Goal: Task Accomplishment & Management: Complete application form

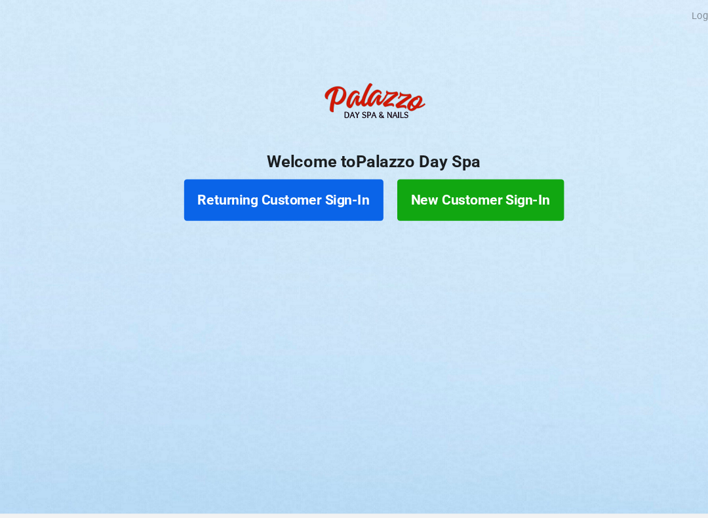
click at [322, 189] on button "Returning Customer Sign-In" at bounding box center [268, 189] width 189 height 39
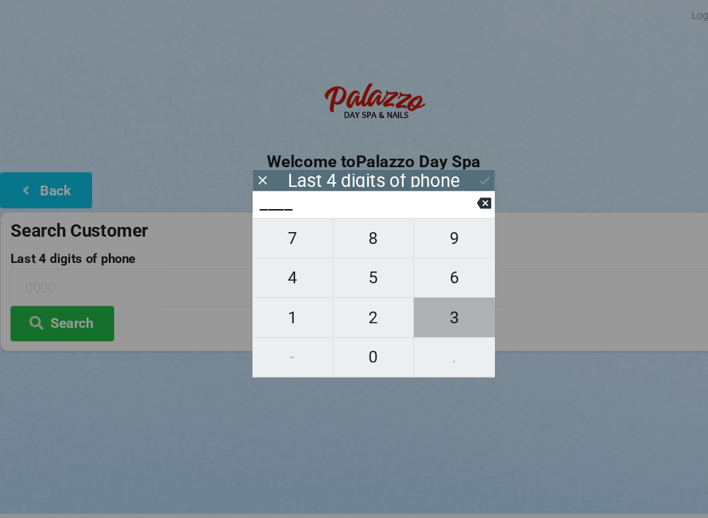
click at [432, 313] on span "3" at bounding box center [430, 301] width 77 height 28
type input "3___"
click at [356, 314] on span "2" at bounding box center [354, 301] width 76 height 28
type input "32__"
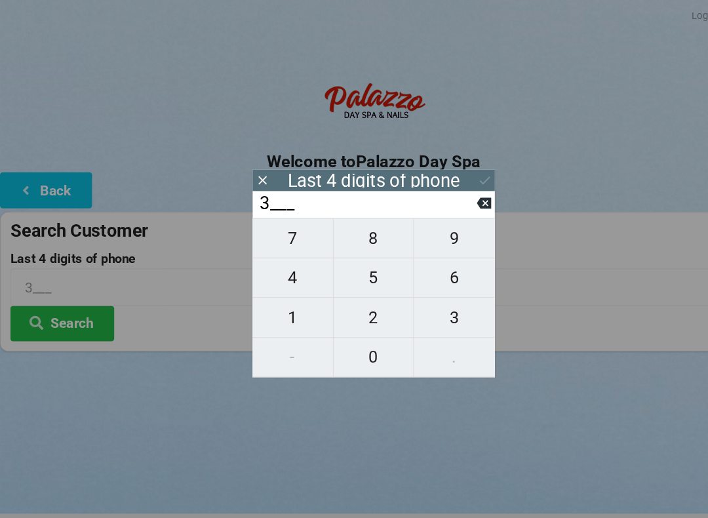
type input "32__"
click at [292, 307] on span "1" at bounding box center [277, 301] width 76 height 28
type input "321_"
click at [363, 276] on span "5" at bounding box center [354, 263] width 76 height 28
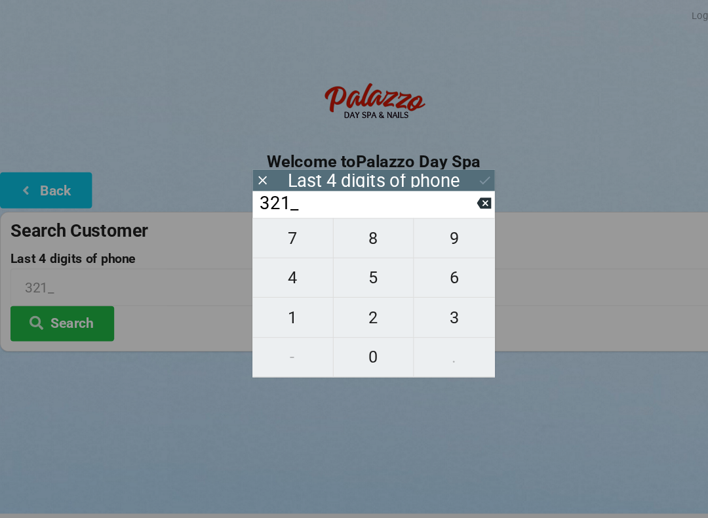
type input "3215"
click at [279, 317] on div "7 8 9 4 5 6 1 2 3 - 0 ." at bounding box center [354, 282] width 230 height 151
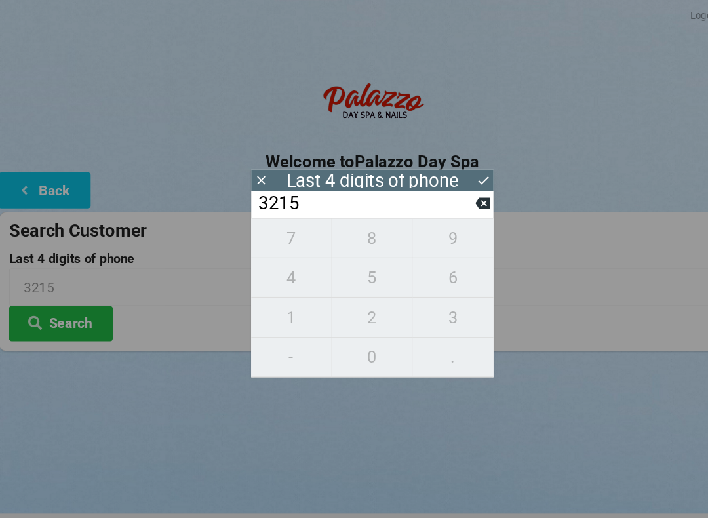
click at [455, 201] on button at bounding box center [459, 193] width 14 height 18
click at [457, 201] on button at bounding box center [459, 193] width 14 height 18
click at [461, 198] on icon at bounding box center [459, 193] width 14 height 10
click at [457, 201] on button at bounding box center [459, 193] width 14 height 18
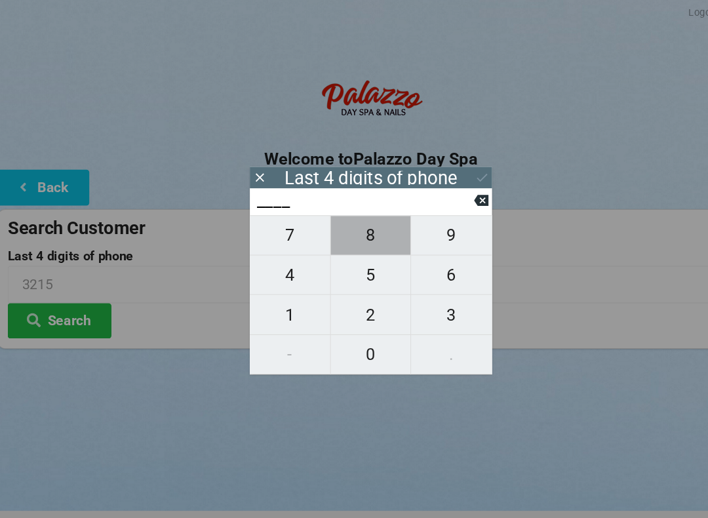
click at [350, 230] on span "8" at bounding box center [354, 226] width 76 height 28
type input "8___"
click at [361, 274] on span "5" at bounding box center [354, 263] width 76 height 28
type input "85__"
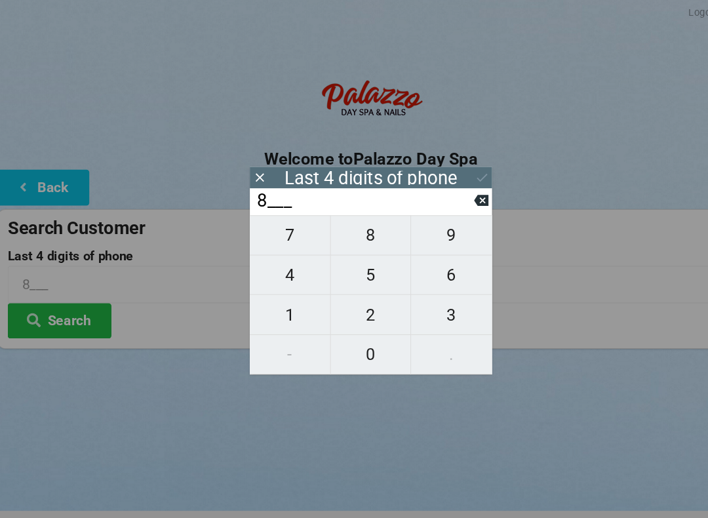
type input "85__"
click at [353, 239] on span "8" at bounding box center [354, 226] width 76 height 28
type input "858_"
click at [278, 274] on span "4" at bounding box center [277, 263] width 76 height 28
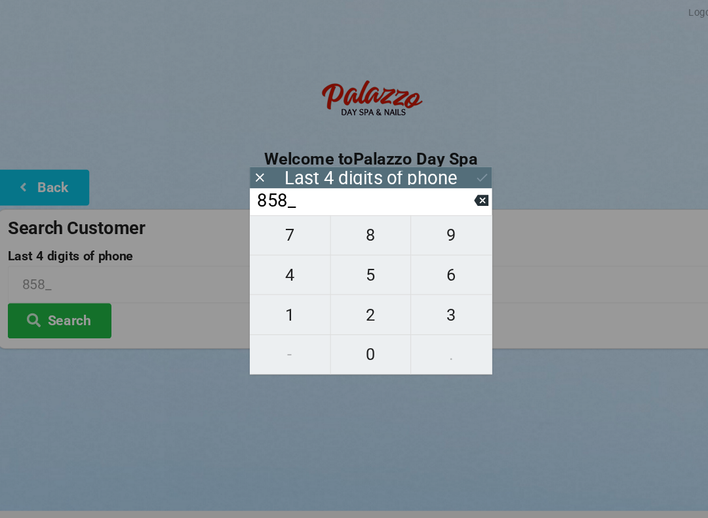
type input "8584"
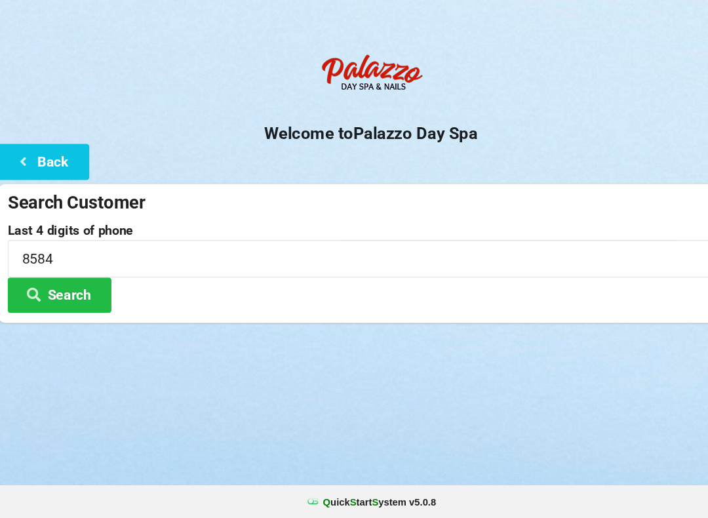
click at [60, 290] on button "Search" at bounding box center [59, 306] width 98 height 33
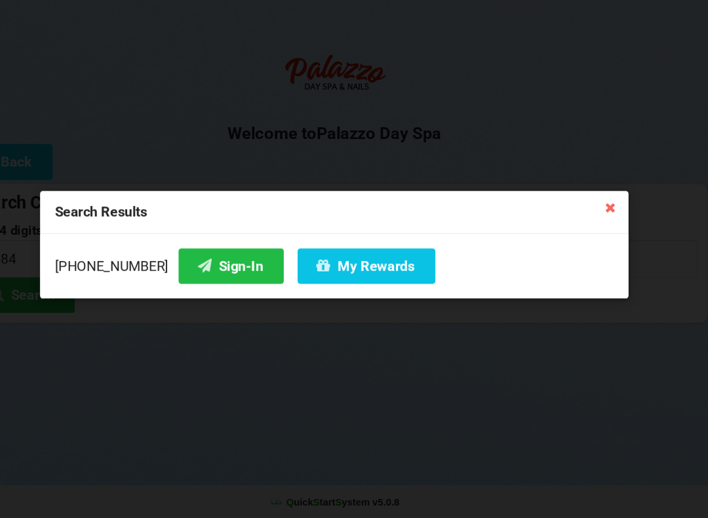
click at [207, 262] on button "Sign-In" at bounding box center [257, 278] width 100 height 33
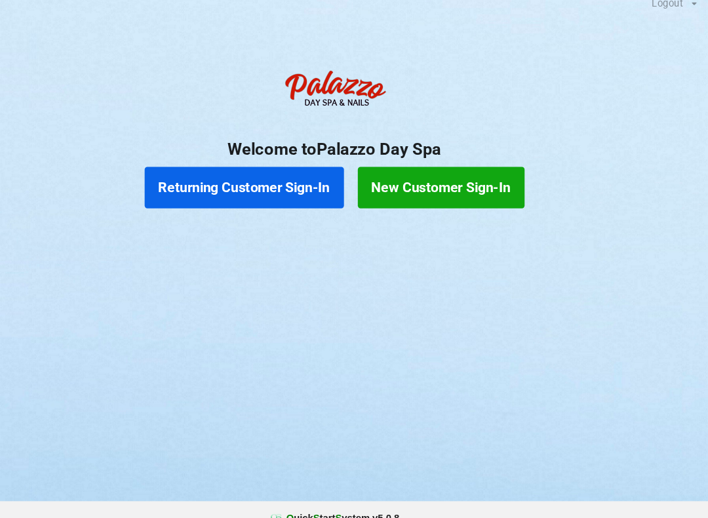
click at [233, 190] on button "Returning Customer Sign-In" at bounding box center [268, 189] width 189 height 39
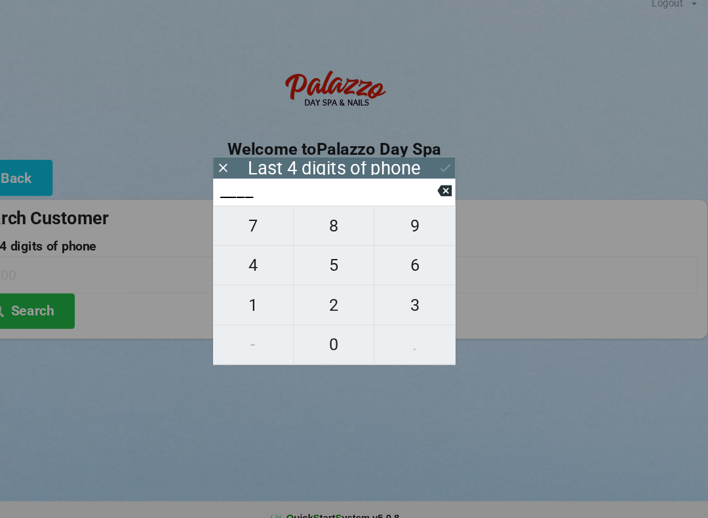
click at [239, 260] on span "4" at bounding box center [277, 263] width 76 height 28
type input "4___"
click at [330, 335] on span "0" at bounding box center [354, 339] width 76 height 28
type input "40__"
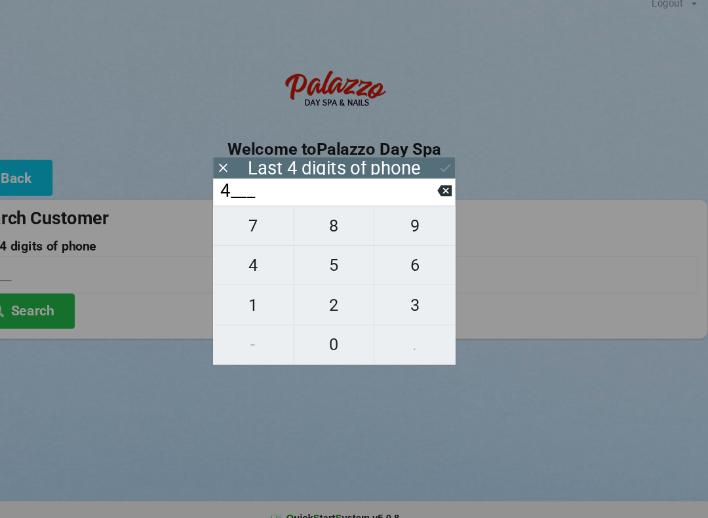
type input "40__"
click at [240, 218] on span "7" at bounding box center [277, 226] width 76 height 28
type input "407_"
click at [244, 222] on span "7" at bounding box center [277, 226] width 76 height 28
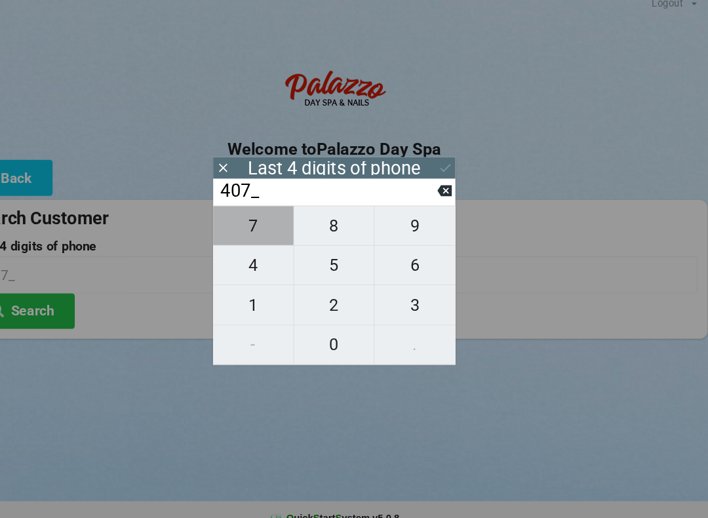
type input "4077"
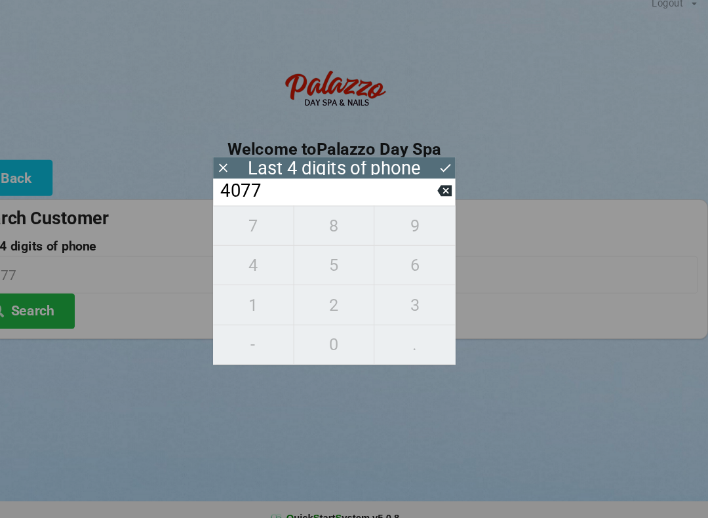
click at [246, 295] on div "7 8 9 4 5 6 1 2 3 - 0 ." at bounding box center [354, 282] width 230 height 151
click at [392, 255] on div "7 8 9 4 5 6 1 2 3 - 0 ." at bounding box center [354, 282] width 230 height 151
click at [241, 295] on div "7 8 9 4 5 6 1 2 3 - 0 ." at bounding box center [354, 282] width 230 height 151
click at [388, 260] on div "7 8 9 4 5 6 1 2 3 - 0 ." at bounding box center [354, 282] width 230 height 151
click at [452, 189] on icon at bounding box center [459, 193] width 14 height 10
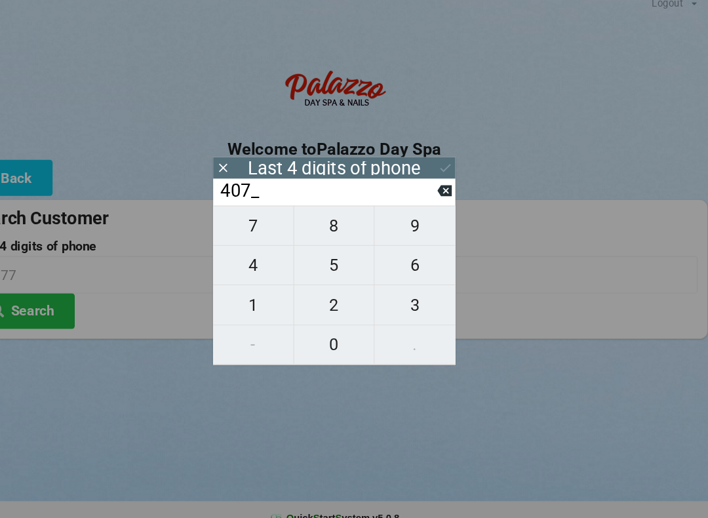
click at [242, 225] on span "7" at bounding box center [277, 226] width 76 height 28
type input "4077"
click at [240, 298] on div "7 8 9 4 5 6 1 2 3 - 0 ." at bounding box center [354, 282] width 230 height 151
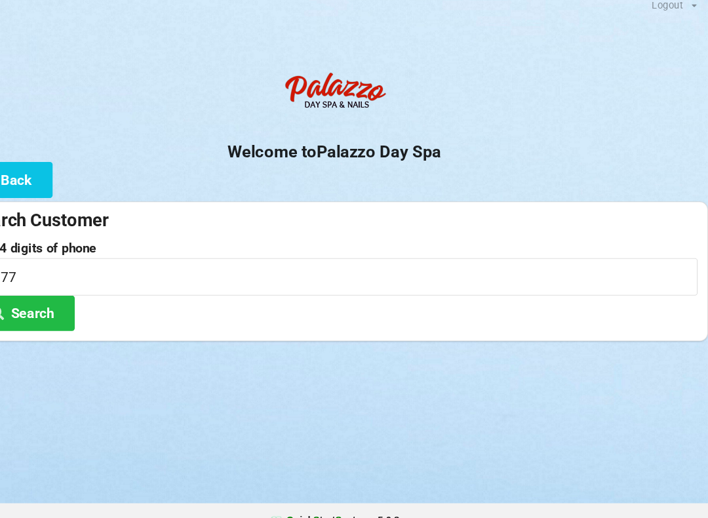
click at [5, 171] on button "Back" at bounding box center [43, 179] width 87 height 33
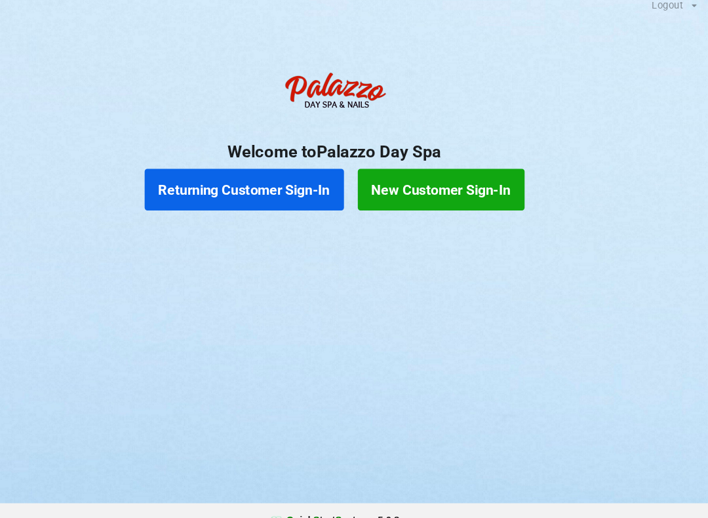
click at [237, 179] on button "Returning Customer Sign-In" at bounding box center [268, 189] width 189 height 39
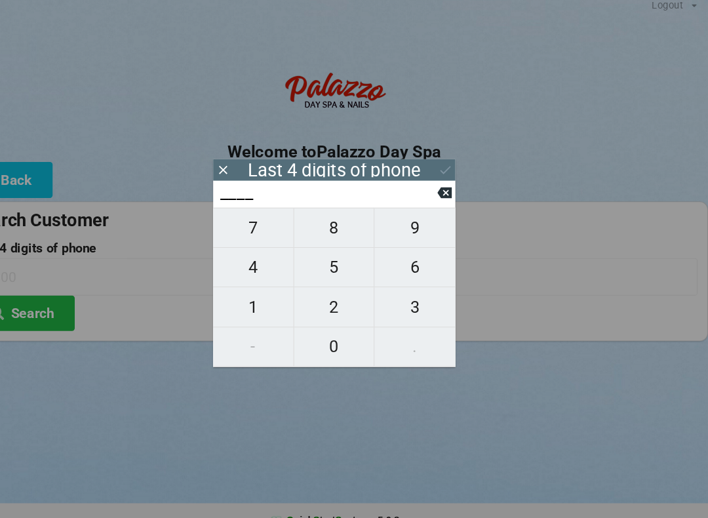
click at [319, 338] on span "0" at bounding box center [354, 339] width 76 height 28
type input "0___"
click at [242, 225] on span "7" at bounding box center [277, 226] width 76 height 28
type input "07__"
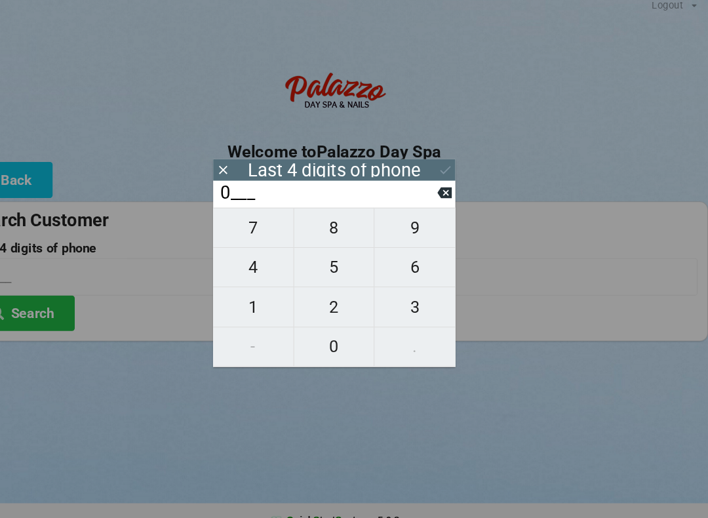
type input "07__"
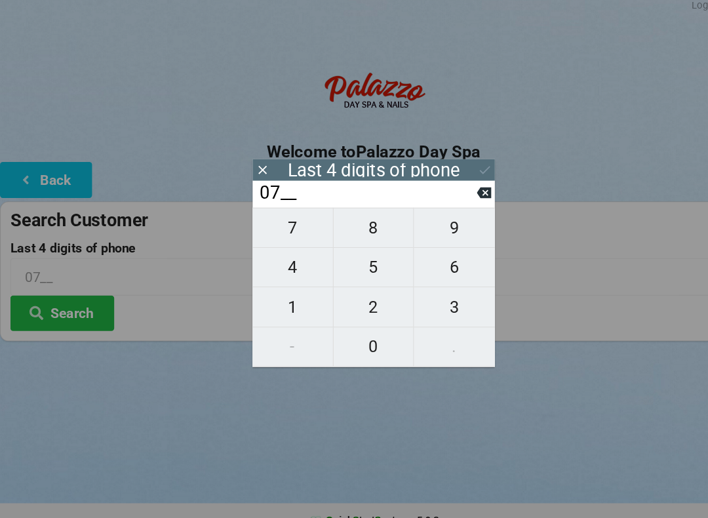
click at [346, 226] on span "8" at bounding box center [354, 226] width 76 height 28
type input "078_"
click at [455, 192] on icon at bounding box center [459, 193] width 14 height 10
click at [287, 222] on span "7" at bounding box center [277, 226] width 76 height 28
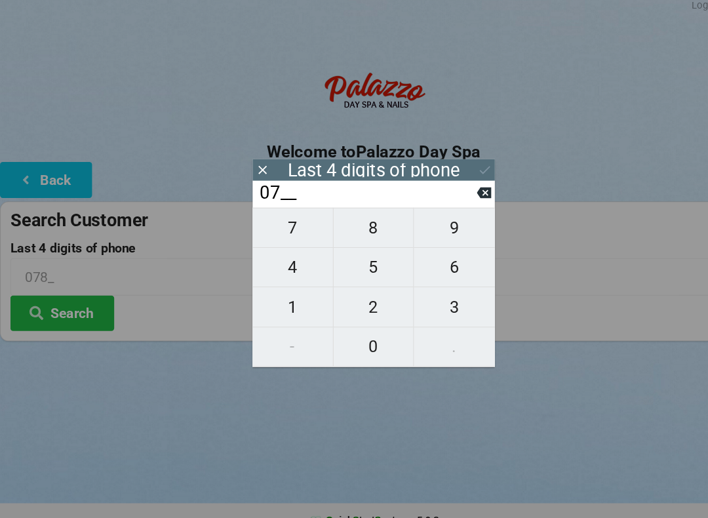
type input "077_"
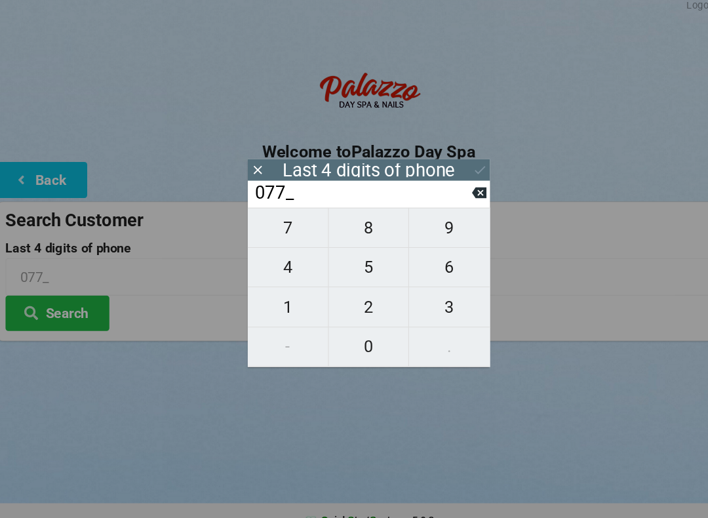
click at [345, 221] on span "8" at bounding box center [354, 226] width 76 height 28
type input "0778"
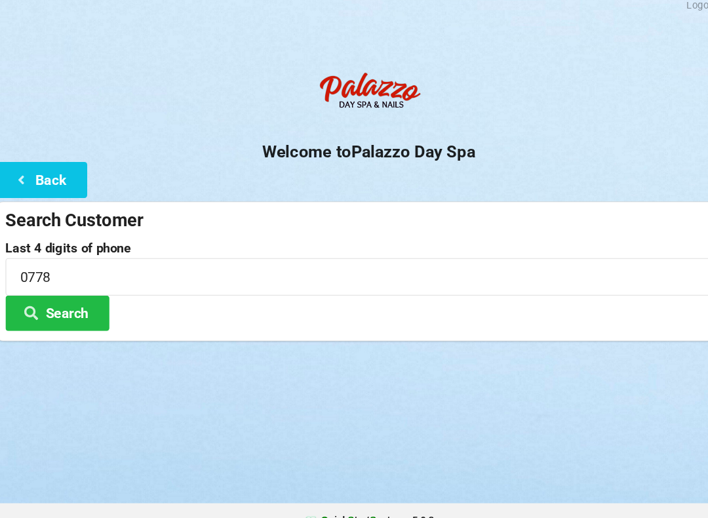
click at [37, 300] on icon at bounding box center [35, 305] width 16 height 11
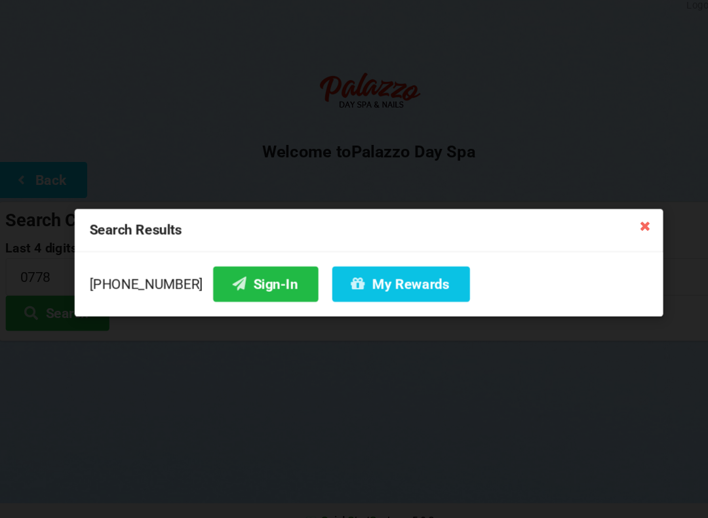
click at [218, 276] on button "Sign-In" at bounding box center [257, 278] width 100 height 33
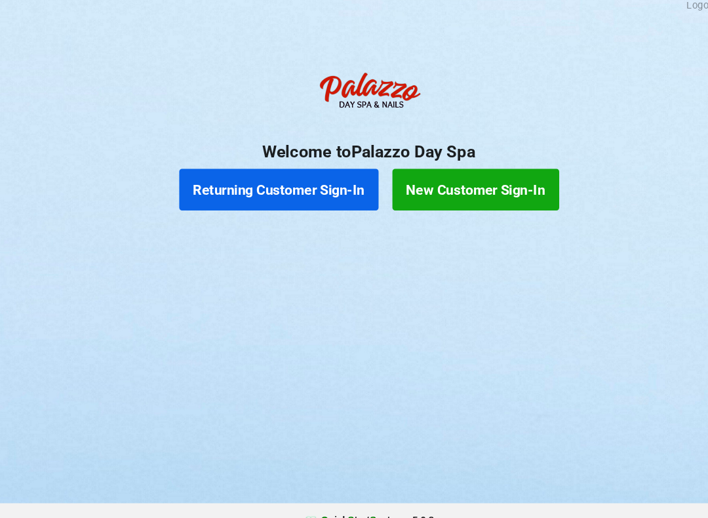
click at [296, 179] on button "Returning Customer Sign-In" at bounding box center [268, 189] width 189 height 39
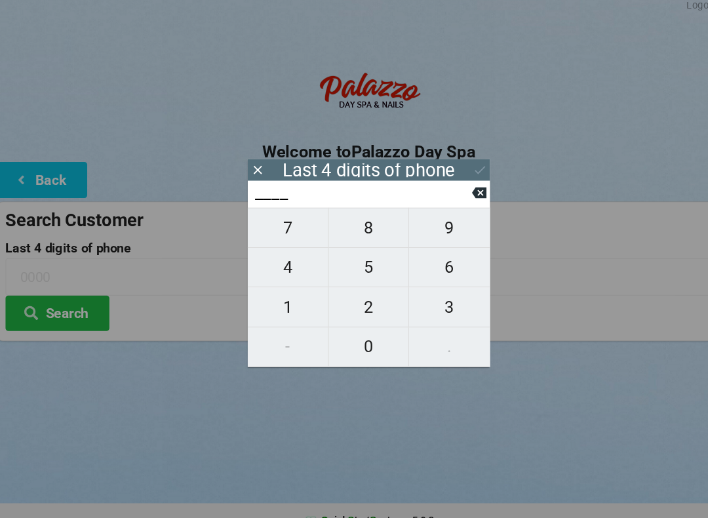
click at [424, 295] on span "3" at bounding box center [430, 301] width 77 height 28
type input "3___"
click at [424, 260] on span "6" at bounding box center [430, 263] width 77 height 28
type input "36__"
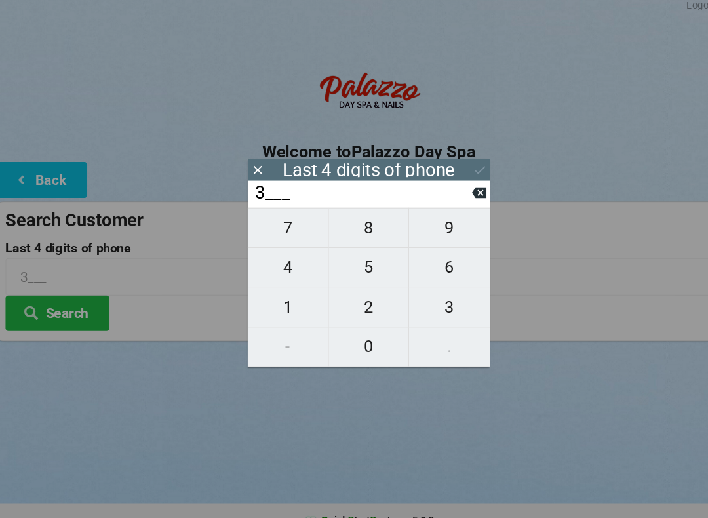
type input "36__"
click at [354, 223] on span "8" at bounding box center [354, 226] width 76 height 28
type input "368_"
click at [273, 291] on span "1" at bounding box center [277, 301] width 76 height 28
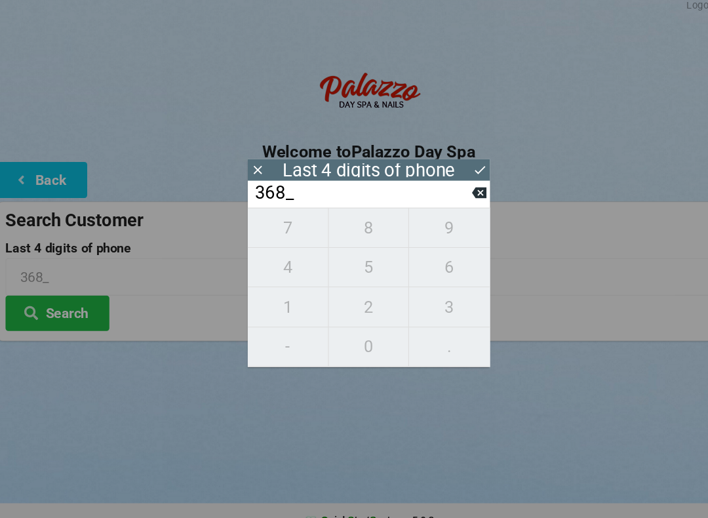
type input "3681"
click at [444, 161] on div "Last 4 digits of phone" at bounding box center [354, 171] width 230 height 20
click at [438, 168] on div "Last 4 digits of phone" at bounding box center [354, 171] width 230 height 20
click at [457, 167] on icon at bounding box center [460, 171] width 14 height 14
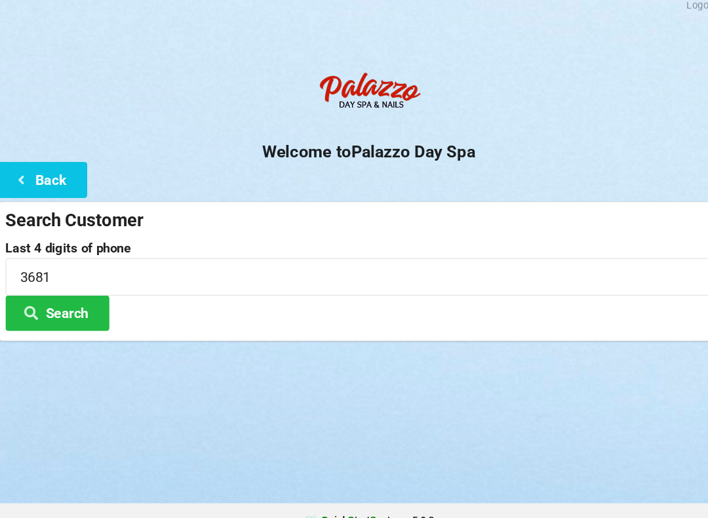
click at [75, 299] on button "Search" at bounding box center [59, 306] width 98 height 33
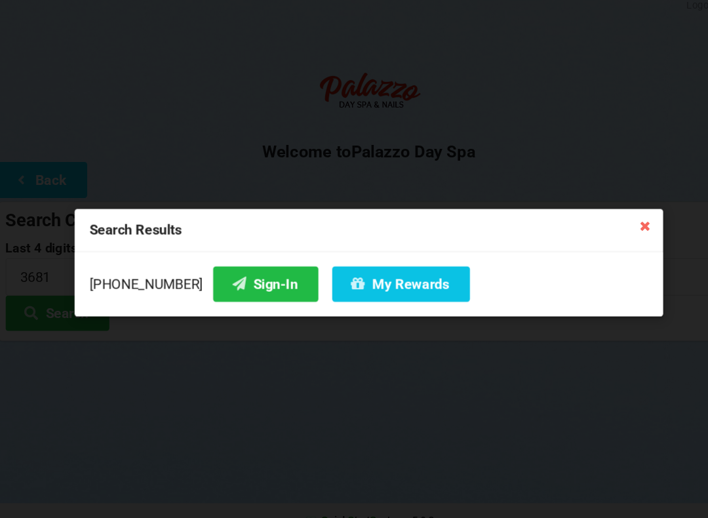
click at [594, 215] on div "Search Results" at bounding box center [354, 228] width 558 height 41
click at [611, 213] on icon at bounding box center [615, 223] width 21 height 21
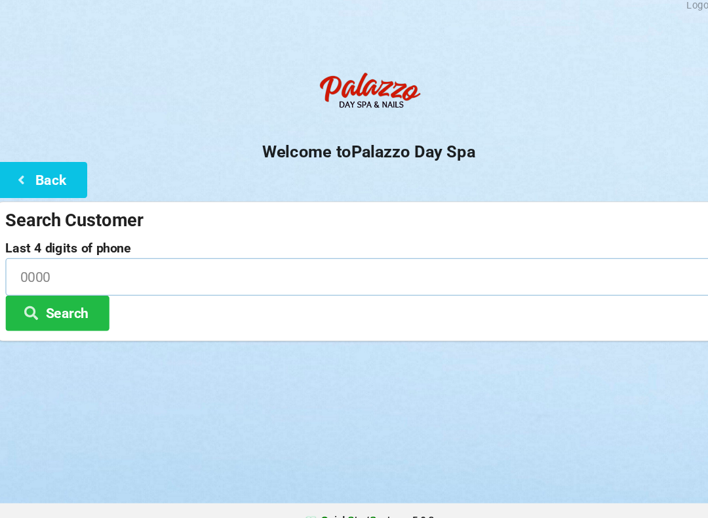
click at [92, 257] on input at bounding box center [354, 272] width 689 height 35
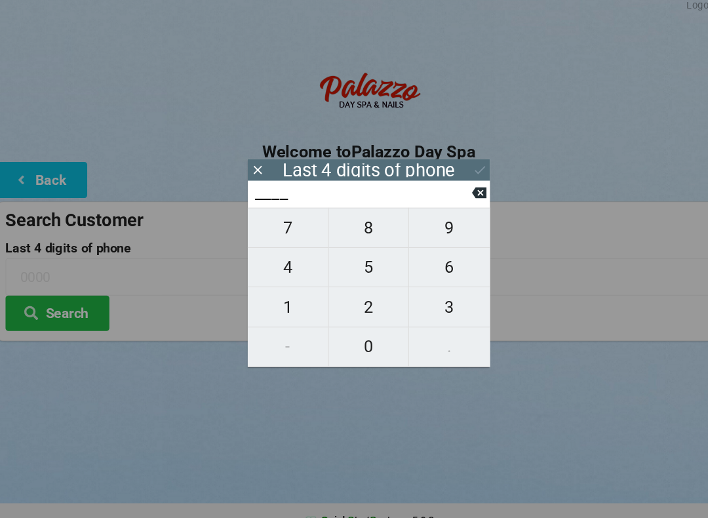
click at [425, 288] on span "3" at bounding box center [430, 301] width 77 height 28
type input "3___"
click at [344, 259] on span "5" at bounding box center [354, 263] width 76 height 28
type input "35__"
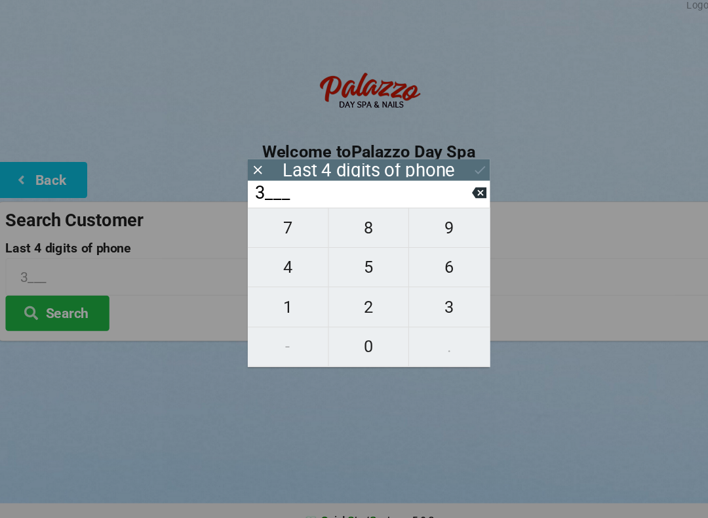
type input "35__"
click at [353, 218] on span "8" at bounding box center [354, 226] width 76 height 28
type input "358_"
click at [276, 295] on span "1" at bounding box center [277, 301] width 76 height 28
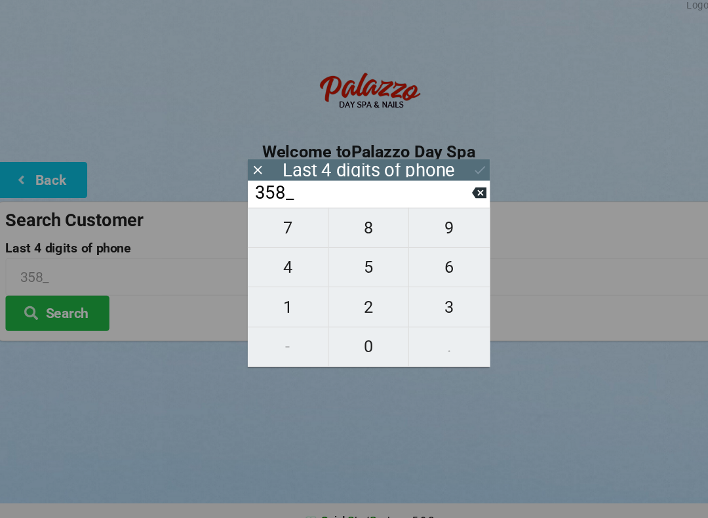
type input "3581"
click at [443, 161] on div "Last 4 digits of phone" at bounding box center [354, 171] width 230 height 20
click at [460, 164] on icon at bounding box center [460, 171] width 14 height 14
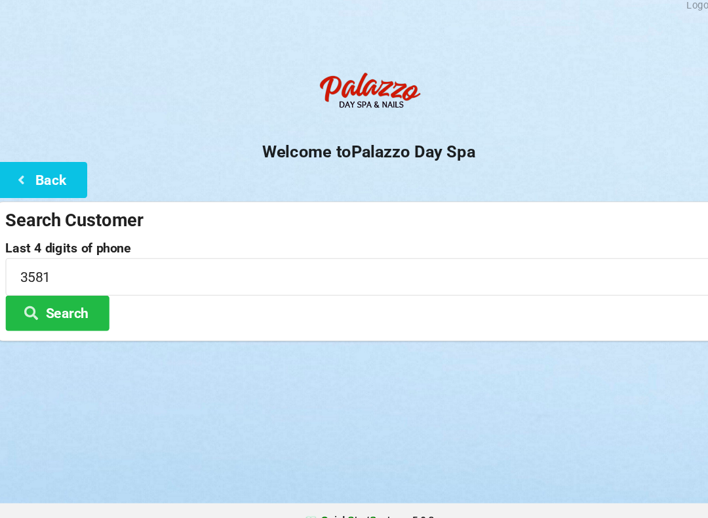
click at [457, 160] on div "Welcome to Palazzo Day Spa Back Search Customer Last 4 digits of phone 3581 Sea…" at bounding box center [354, 203] width 708 height 262
click at [67, 291] on button "Search" at bounding box center [59, 306] width 98 height 33
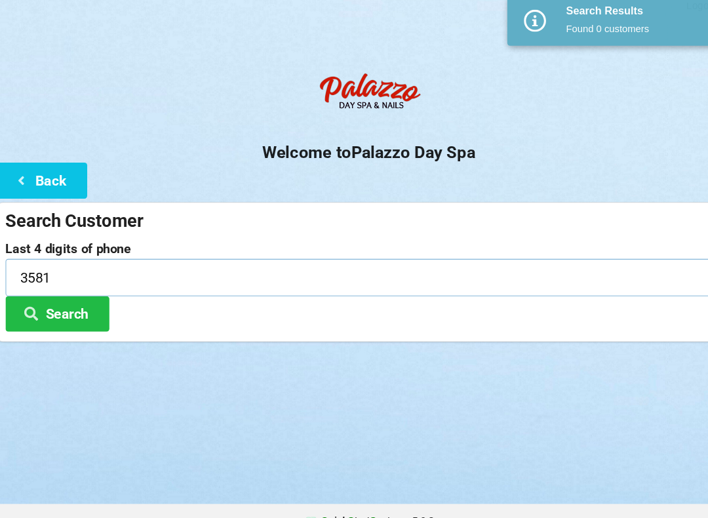
click at [199, 268] on input "3581" at bounding box center [354, 272] width 689 height 35
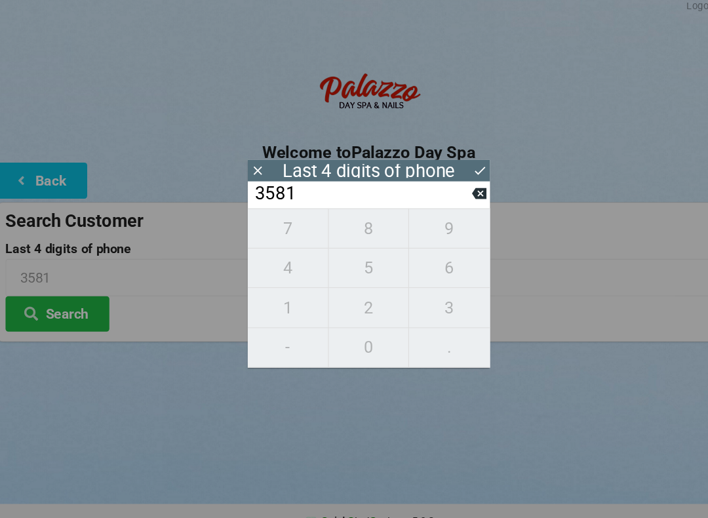
click at [443, 182] on input "3581" at bounding box center [348, 192] width 207 height 21
click at [452, 190] on icon at bounding box center [459, 193] width 14 height 10
click at [444, 195] on input "358_" at bounding box center [348, 192] width 207 height 21
click at [444, 190] on input "358_" at bounding box center [348, 192] width 207 height 21
click at [445, 187] on input "358_" at bounding box center [348, 192] width 207 height 21
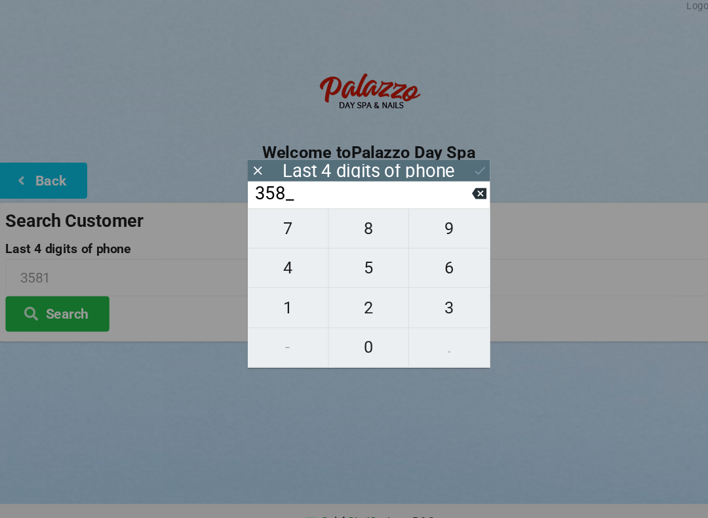
click at [460, 188] on icon at bounding box center [459, 193] width 14 height 10
click at [452, 190] on icon at bounding box center [459, 193] width 14 height 10
click at [444, 199] on input "3___" at bounding box center [348, 192] width 207 height 21
click at [452, 186] on icon at bounding box center [459, 193] width 14 height 14
type input "____"
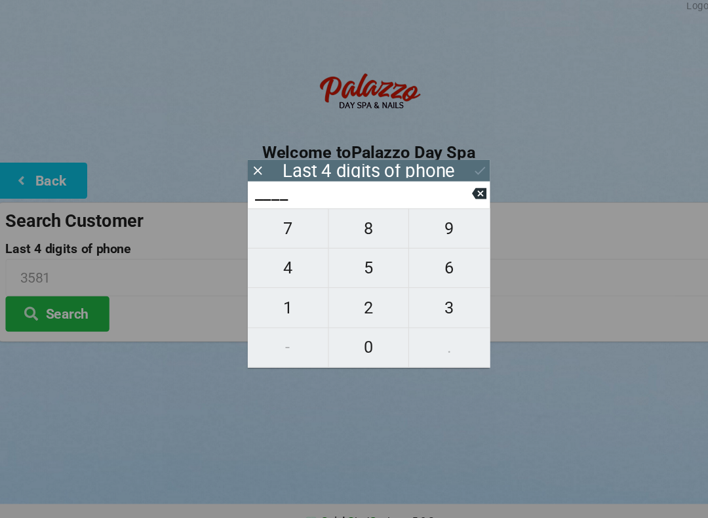
click at [433, 256] on span "6" at bounding box center [430, 263] width 77 height 28
type input "6___"
click at [350, 253] on span "5" at bounding box center [354, 263] width 76 height 28
type input "65__"
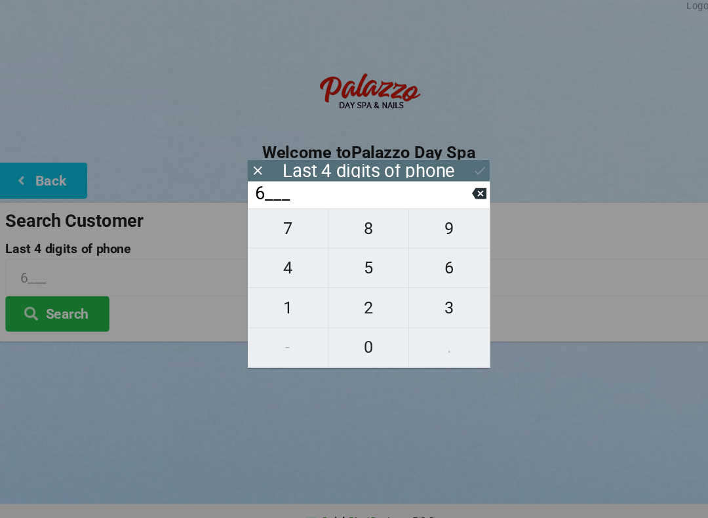
type input "65__"
click at [342, 218] on span "8" at bounding box center [354, 226] width 76 height 28
type input "658_"
click at [281, 282] on button "1" at bounding box center [277, 300] width 77 height 37
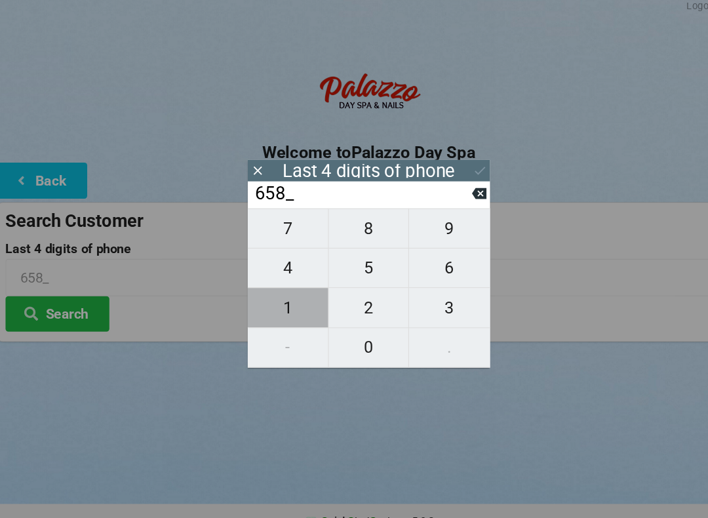
type input "6581"
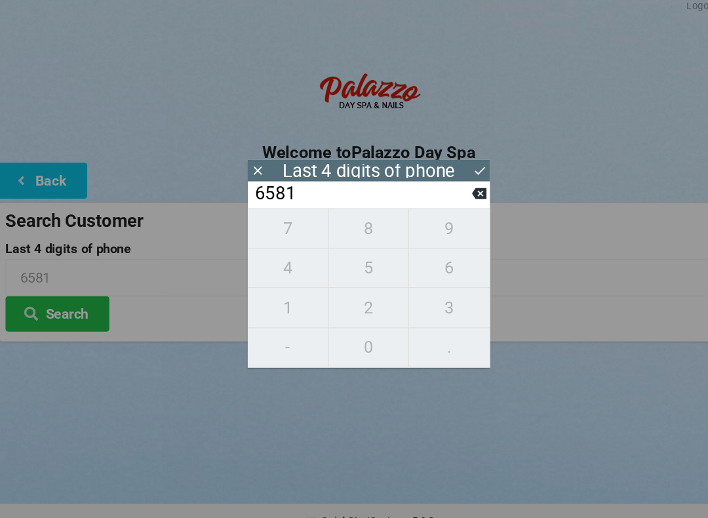
click at [443, 161] on div "Last 4 digits of phone" at bounding box center [354, 171] width 230 height 20
click at [453, 164] on icon at bounding box center [460, 171] width 14 height 14
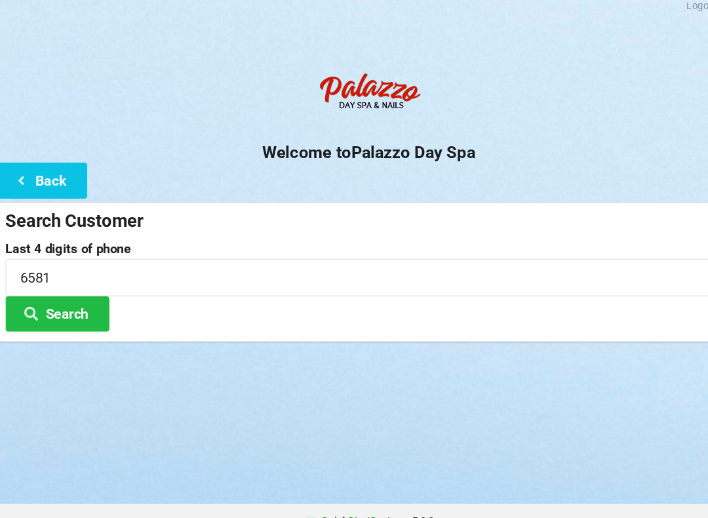
click at [59, 304] on button "Search" at bounding box center [59, 306] width 98 height 33
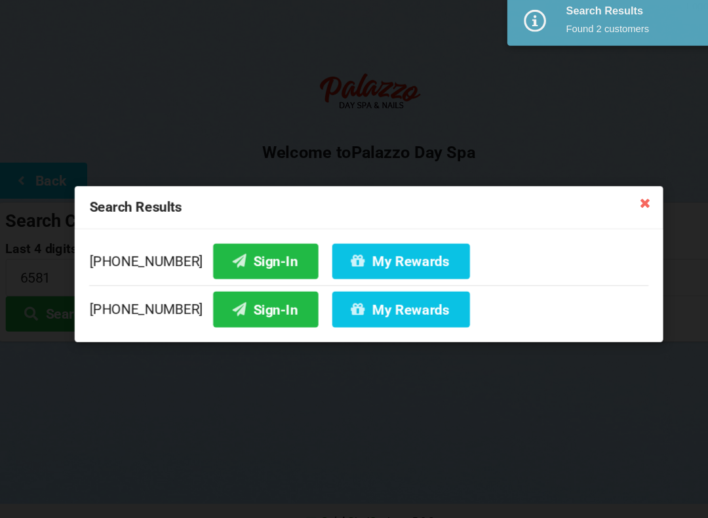
click at [237, 241] on button "Sign-In" at bounding box center [257, 255] width 100 height 33
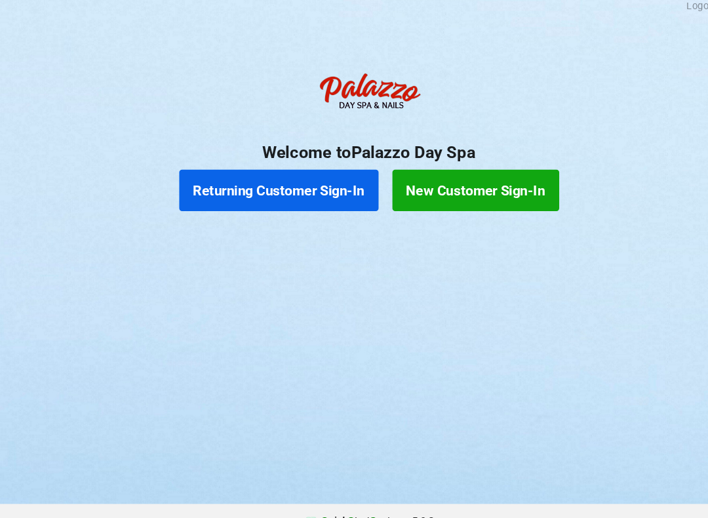
click at [302, 176] on button "Returning Customer Sign-In" at bounding box center [268, 189] width 189 height 39
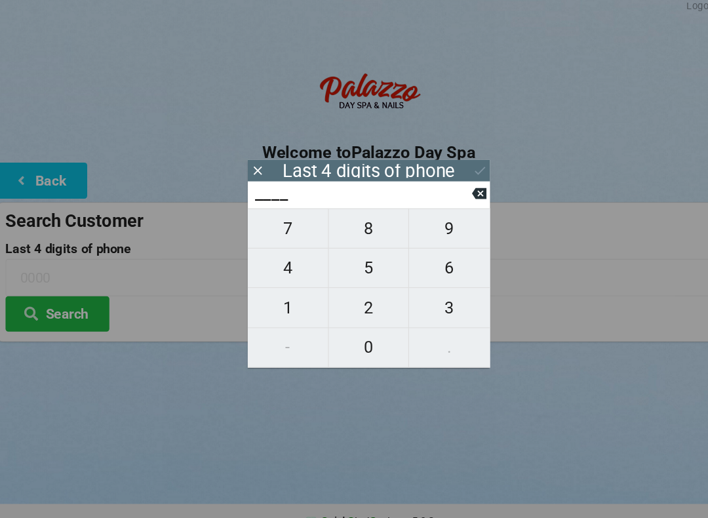
click at [428, 260] on span "6" at bounding box center [430, 263] width 77 height 28
type input "6___"
click at [288, 226] on span "7" at bounding box center [277, 226] width 76 height 28
type input "67__"
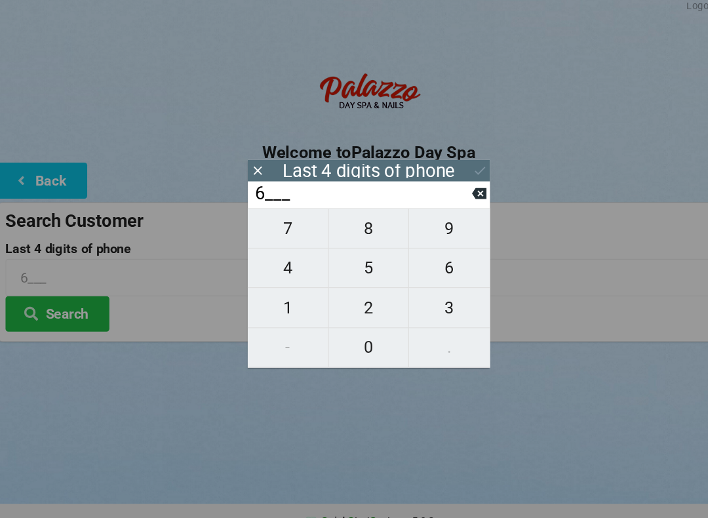
type input "67__"
click at [289, 229] on span "7" at bounding box center [277, 226] width 76 height 28
type input "677_"
click at [279, 232] on span "7" at bounding box center [277, 226] width 76 height 28
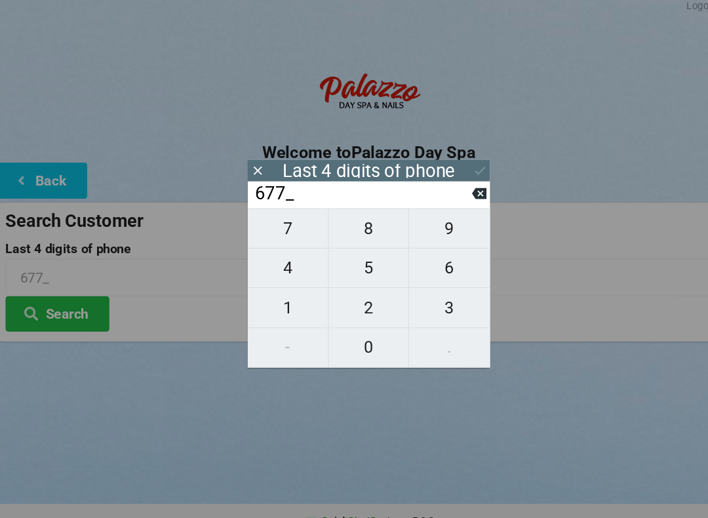
type input "6777"
click at [456, 164] on icon at bounding box center [460, 171] width 14 height 14
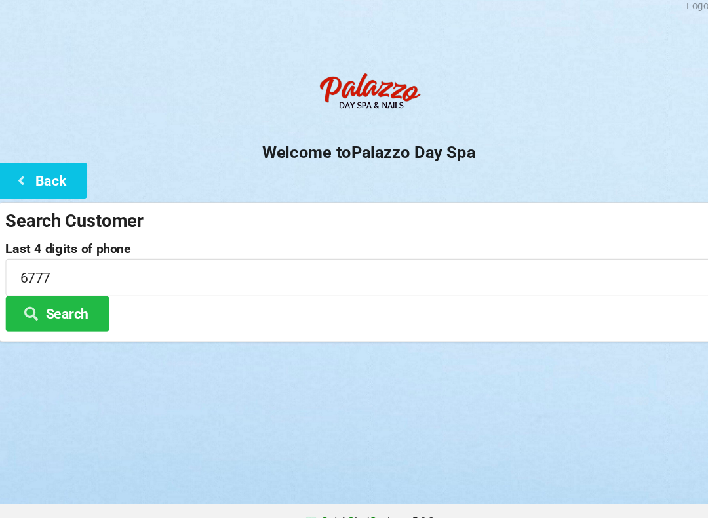
click at [81, 301] on button "Search" at bounding box center [59, 306] width 98 height 33
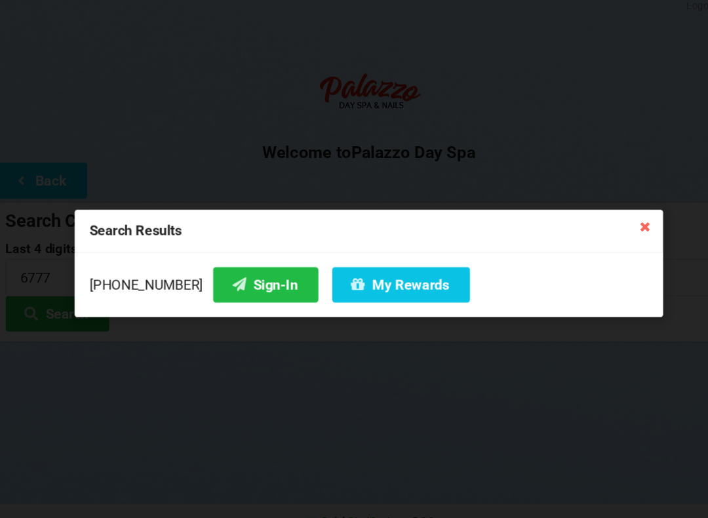
click at [230, 278] on button "Sign-In" at bounding box center [257, 278] width 100 height 33
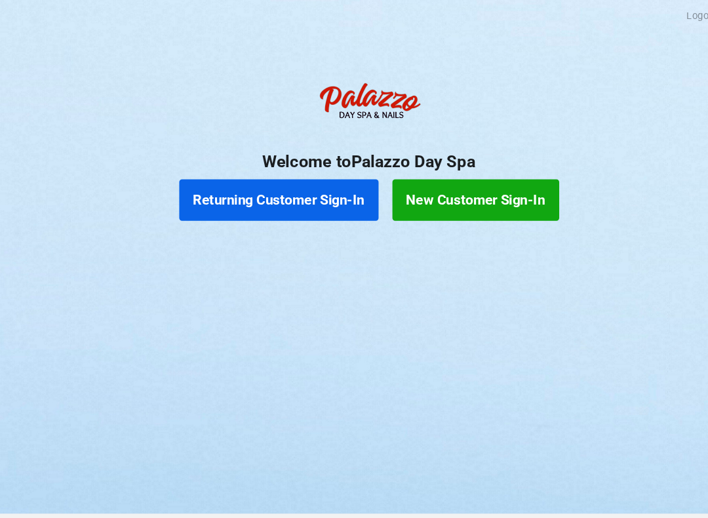
click at [268, 192] on button "Returning Customer Sign-In" at bounding box center [268, 189] width 189 height 39
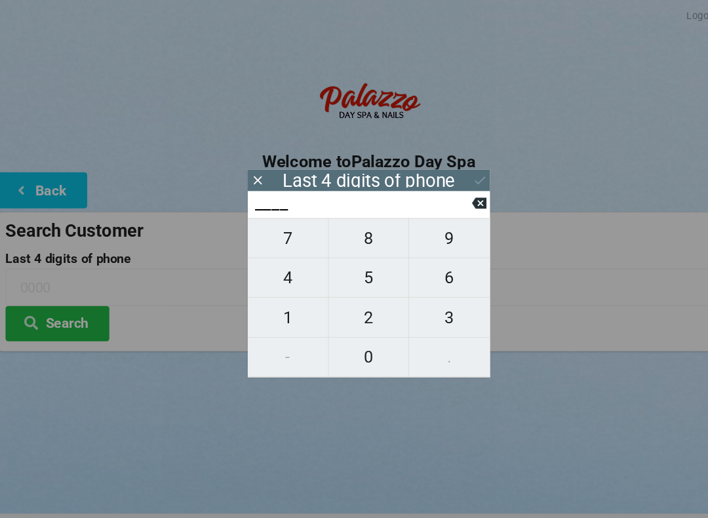
click at [426, 305] on span "3" at bounding box center [430, 301] width 77 height 28
type input "3___"
click at [427, 275] on span "6" at bounding box center [430, 263] width 77 height 28
type input "36__"
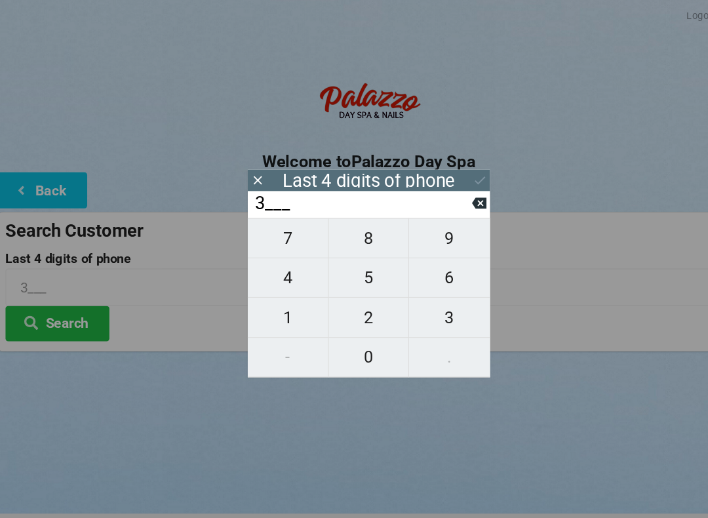
type input "36__"
click at [346, 298] on span "2" at bounding box center [354, 301] width 76 height 28
type input "362_"
click at [426, 230] on span "9" at bounding box center [430, 226] width 77 height 28
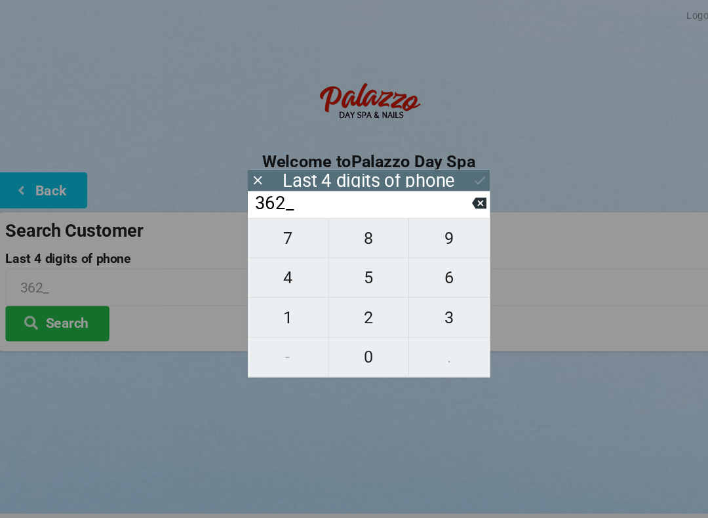
type input "3629"
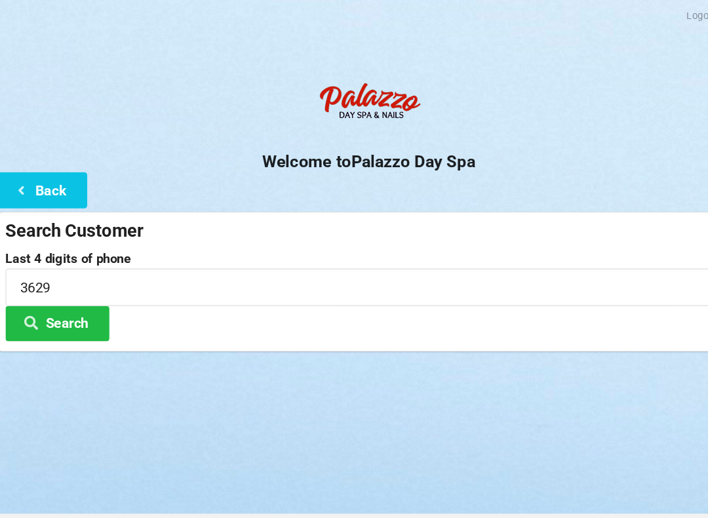
click at [77, 310] on button "Search" at bounding box center [59, 306] width 98 height 33
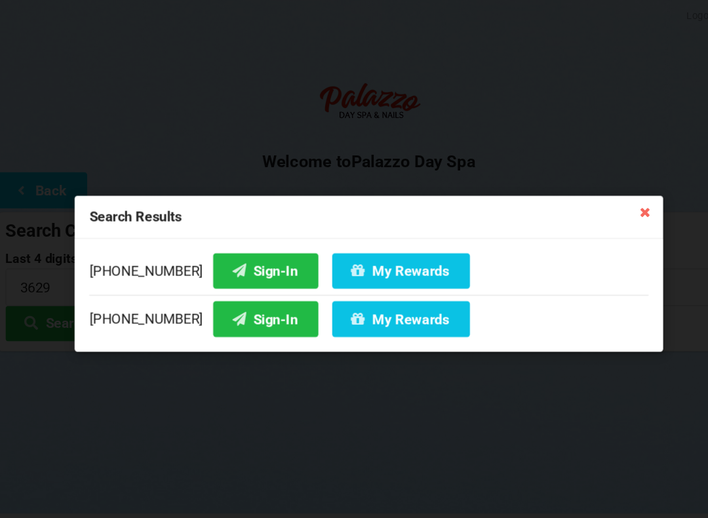
click at [228, 260] on button "Sign-In" at bounding box center [257, 255] width 100 height 33
